Goal: Task Accomplishment & Management: Manage account settings

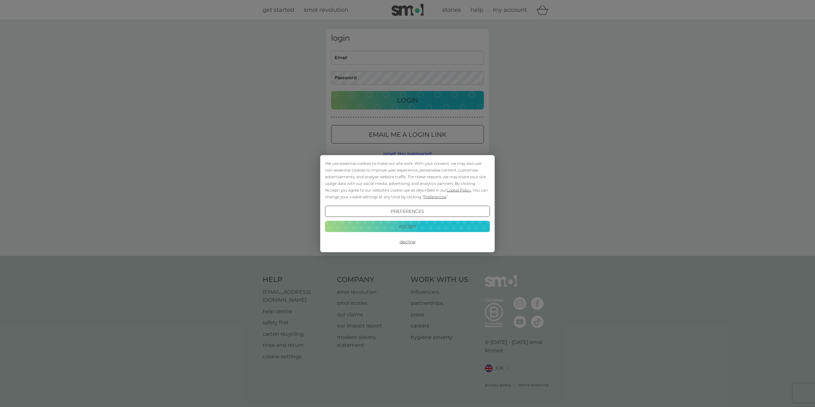
type input "[EMAIL_ADDRESS][DOMAIN_NAME]"
click at [412, 226] on button "Accept" at bounding box center [407, 226] width 165 height 11
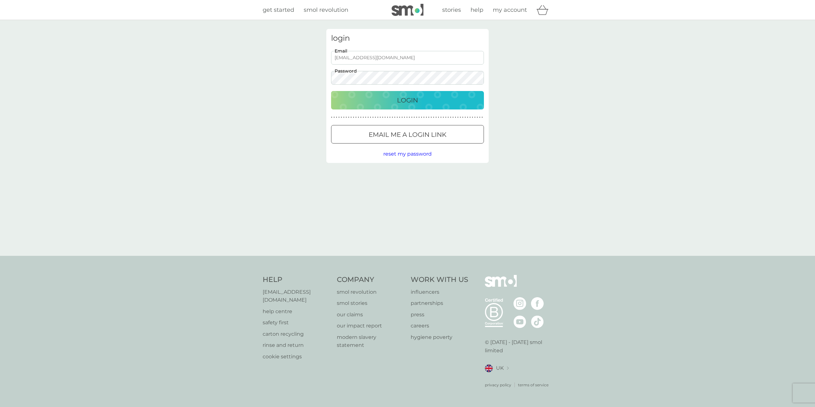
click at [406, 104] on p "Login" at bounding box center [407, 100] width 21 height 10
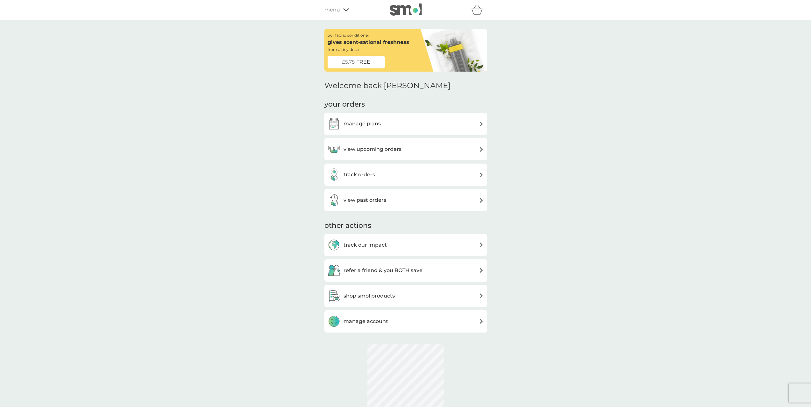
click at [380, 121] on div "manage plans" at bounding box center [405, 124] width 156 height 13
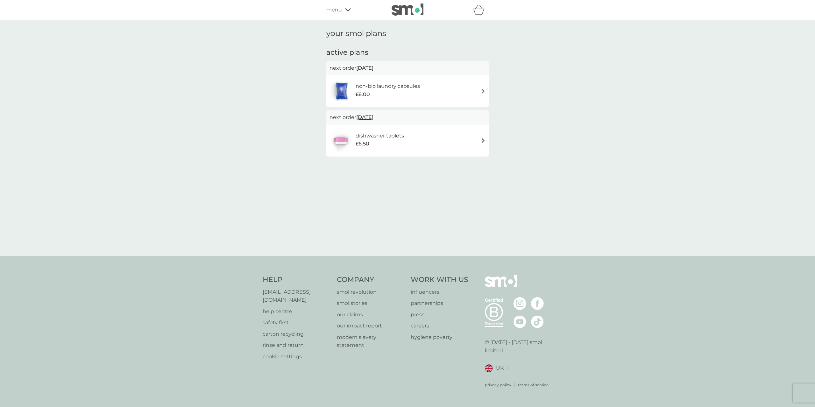
click at [405, 139] on div "dishwasher tablets £6.50" at bounding box center [383, 141] width 55 height 18
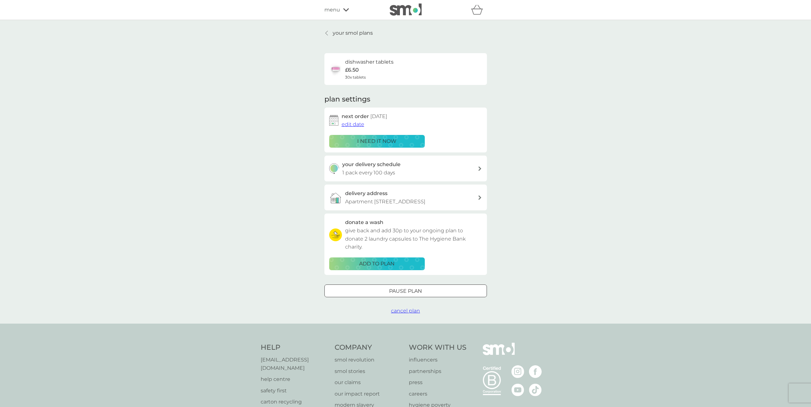
click at [350, 122] on span "edit date" at bounding box center [352, 124] width 23 height 6
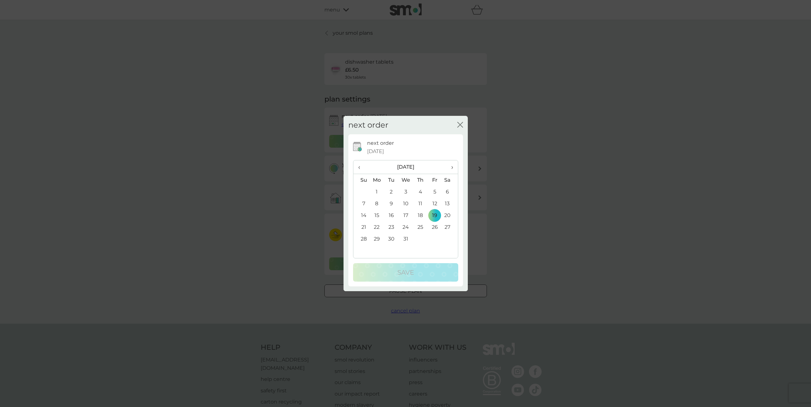
click at [452, 168] on span "›" at bounding box center [449, 167] width 6 height 13
click at [378, 204] on td "5" at bounding box center [377, 204] width 15 height 12
click at [425, 270] on div "Save" at bounding box center [405, 273] width 92 height 10
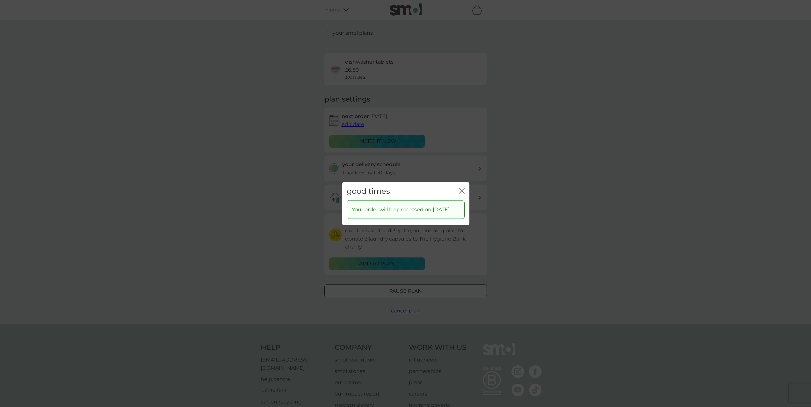
click at [464, 187] on div "good times close" at bounding box center [405, 191] width 127 height 19
click at [459, 188] on icon "close" at bounding box center [462, 191] width 6 height 6
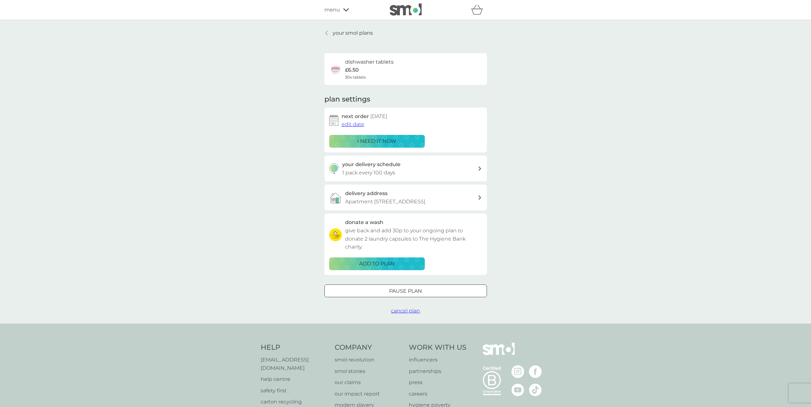
click at [338, 33] on p "your smol plans" at bounding box center [353, 33] width 40 height 8
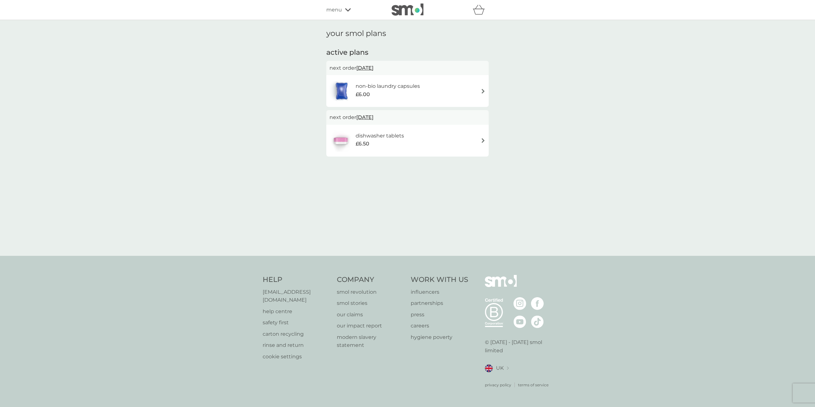
click at [383, 86] on h6 "non-bio laundry capsules" at bounding box center [388, 86] width 64 height 8
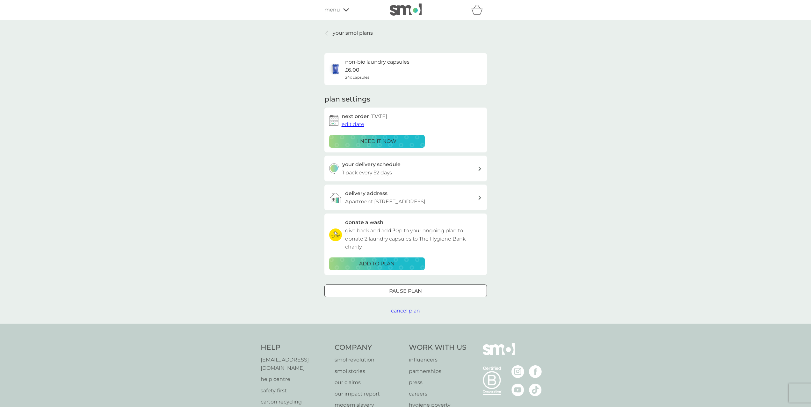
click at [632, 126] on div "your smol plans non-bio laundry capsules £6.00 24x capsules plan settings next …" at bounding box center [405, 172] width 811 height 304
